Goal: Information Seeking & Learning: Learn about a topic

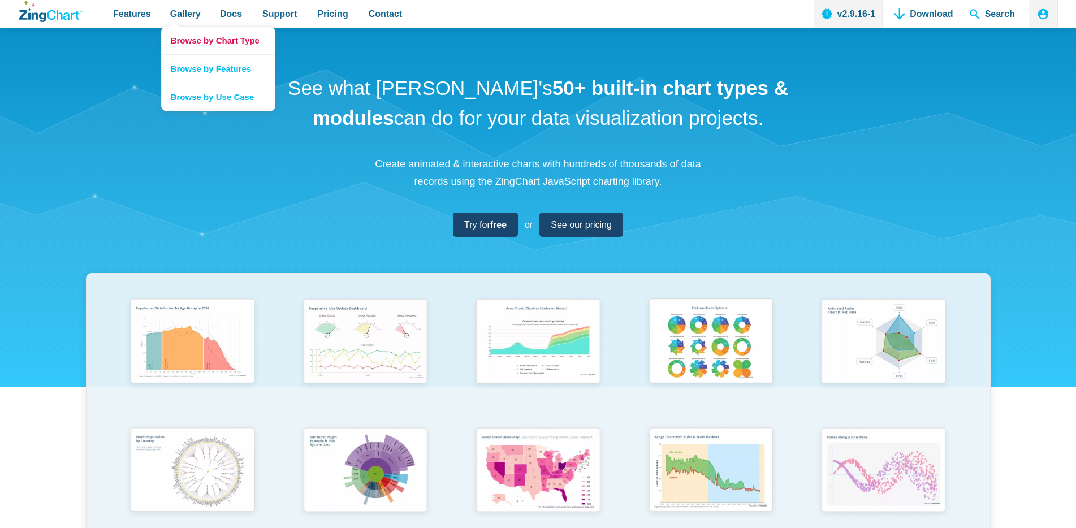
drag, startPoint x: 0, startPoint y: 0, endPoint x: 193, endPoint y: 35, distance: 196.0
click at [193, 35] on link "Browse by Chart Type" at bounding box center [218, 41] width 113 height 28
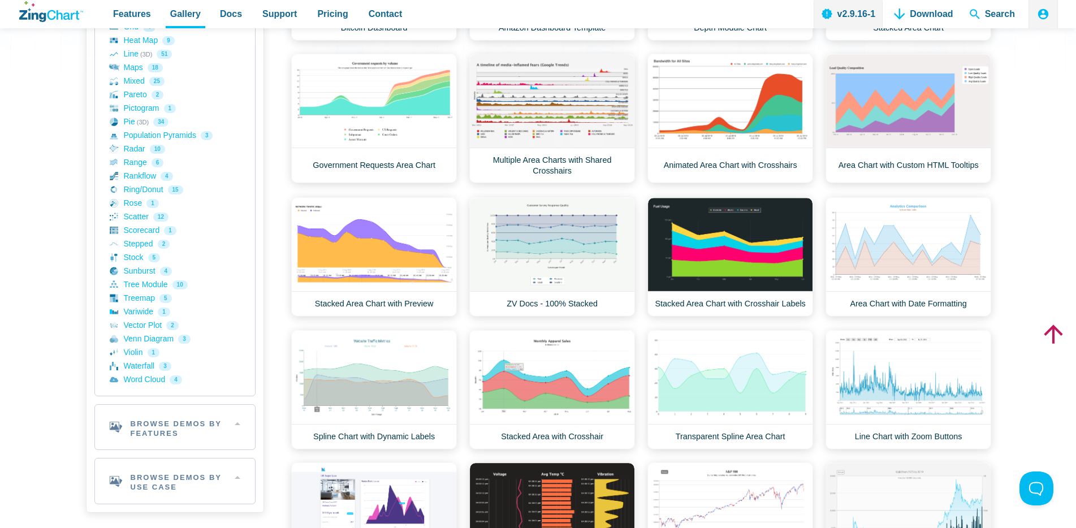
scroll to position [396, 0]
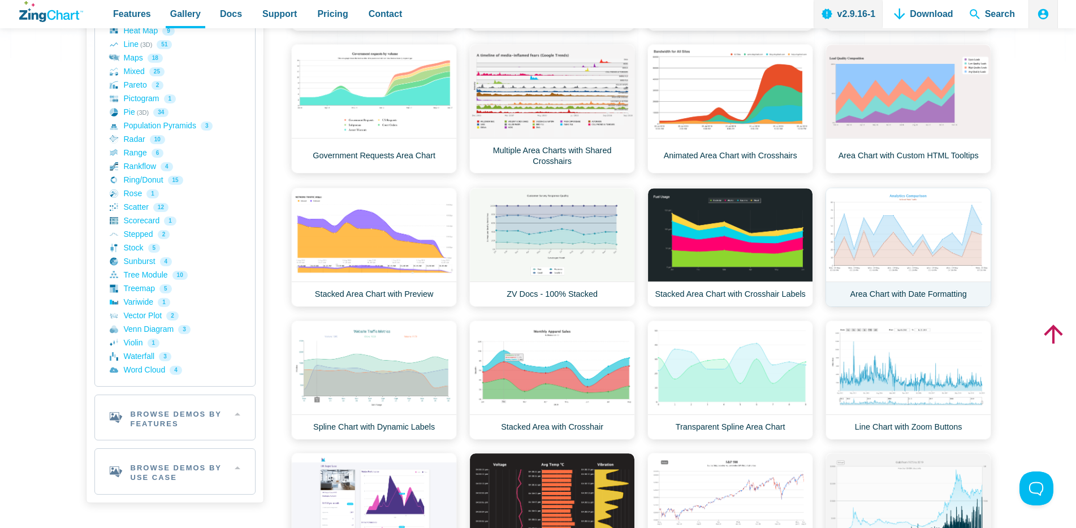
click at [924, 235] on link "Area Chart with Date Formatting" at bounding box center [909, 247] width 166 height 119
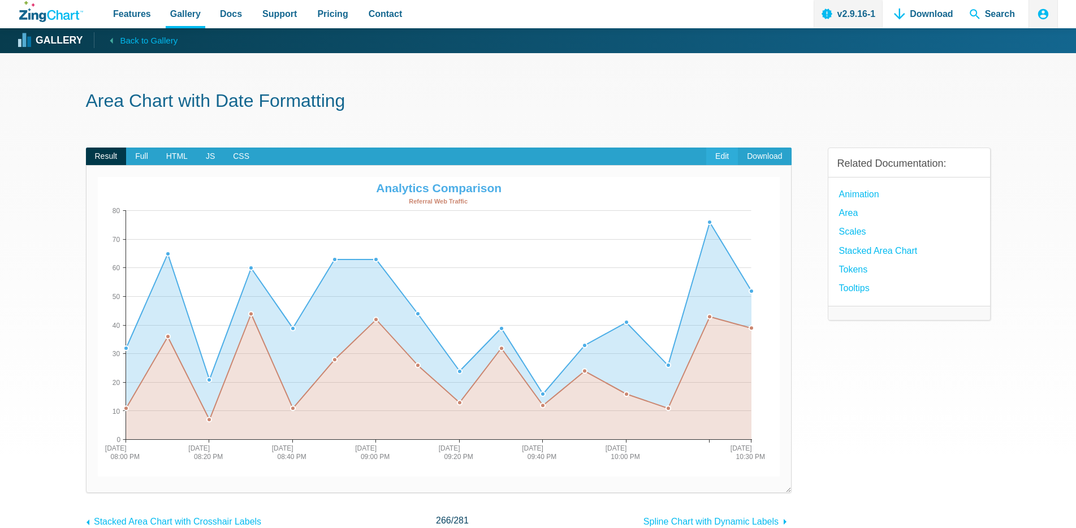
click at [721, 156] on link "Edit" at bounding box center [722, 157] width 32 height 18
